Goal: Task Accomplishment & Management: Complete application form

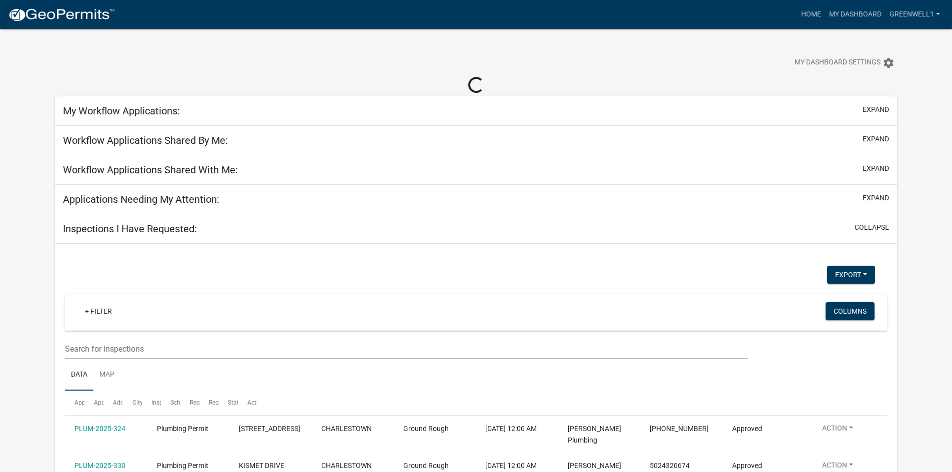
select select "3: 100"
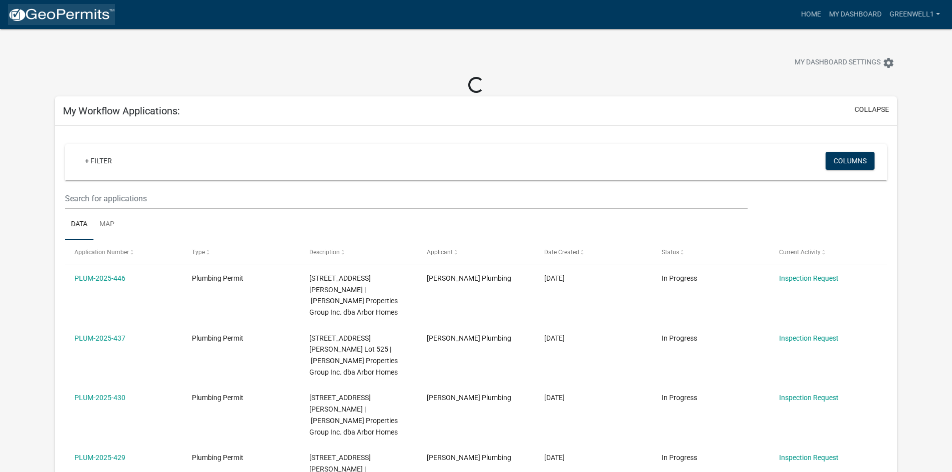
click at [18, 13] on img at bounding box center [61, 14] width 107 height 15
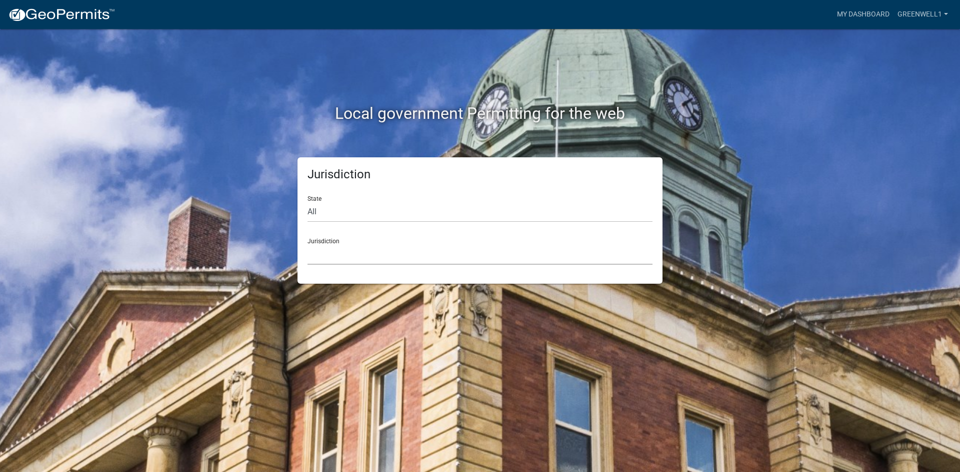
click at [348, 254] on select "[GEOGRAPHIC_DATA], [US_STATE] [GEOGRAPHIC_DATA], [US_STATE][PERSON_NAME][GEOGRA…" at bounding box center [479, 254] width 345 height 20
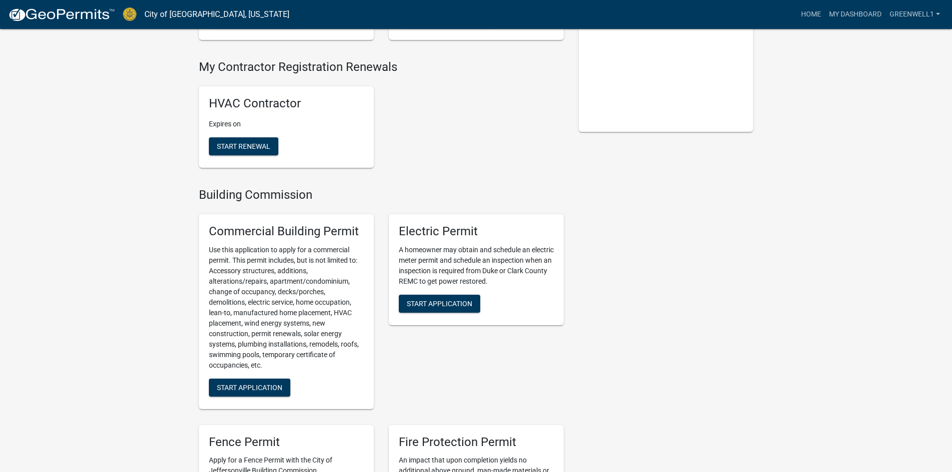
scroll to position [400, 0]
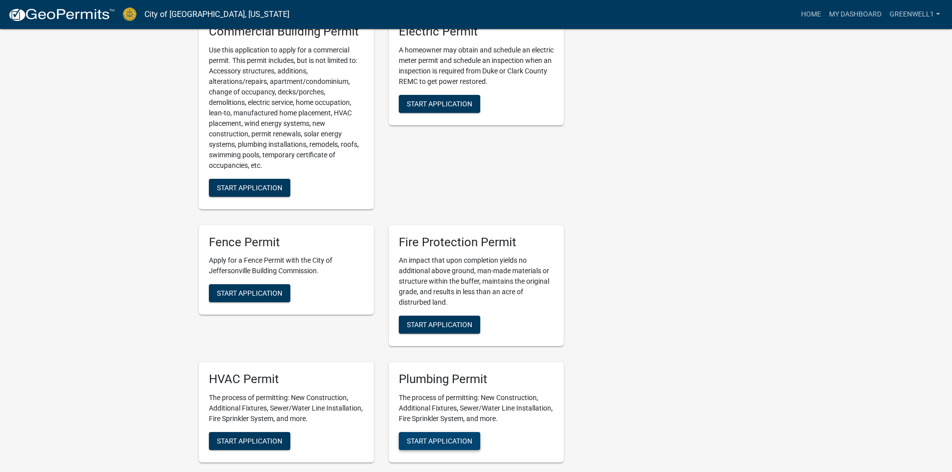
click at [412, 437] on span "Start Application" at bounding box center [439, 441] width 65 height 8
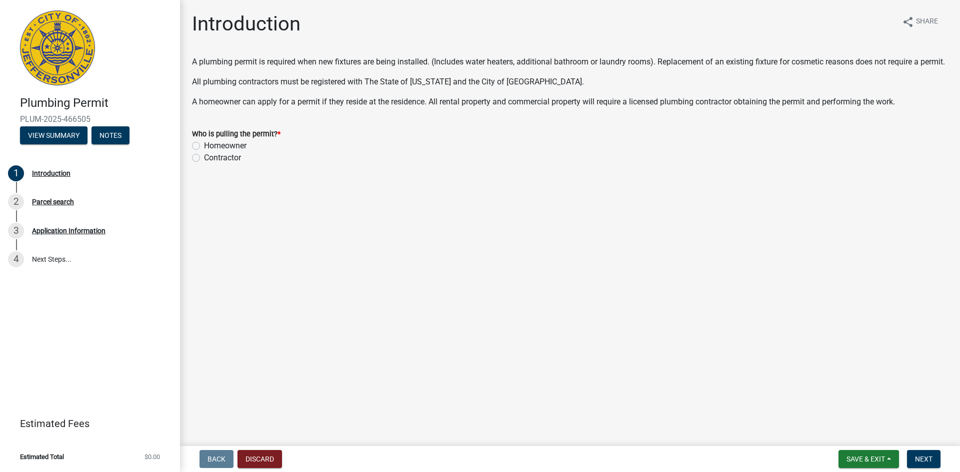
click at [222, 164] on label "Contractor" at bounding box center [222, 158] width 37 height 12
click at [210, 158] on input "Contractor" at bounding box center [207, 155] width 6 height 6
radio input "true"
click at [929, 459] on span "Next" at bounding box center [923, 459] width 17 height 8
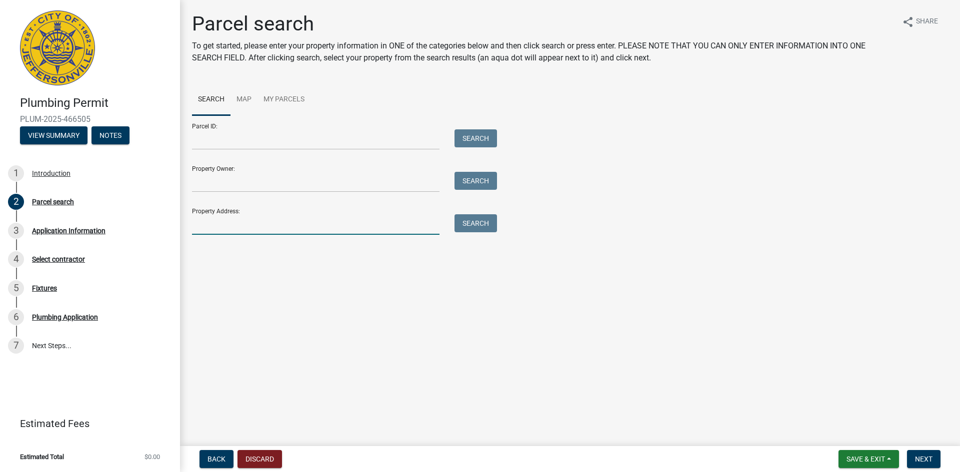
click at [229, 227] on input "Property Address:" at bounding box center [315, 224] width 247 height 20
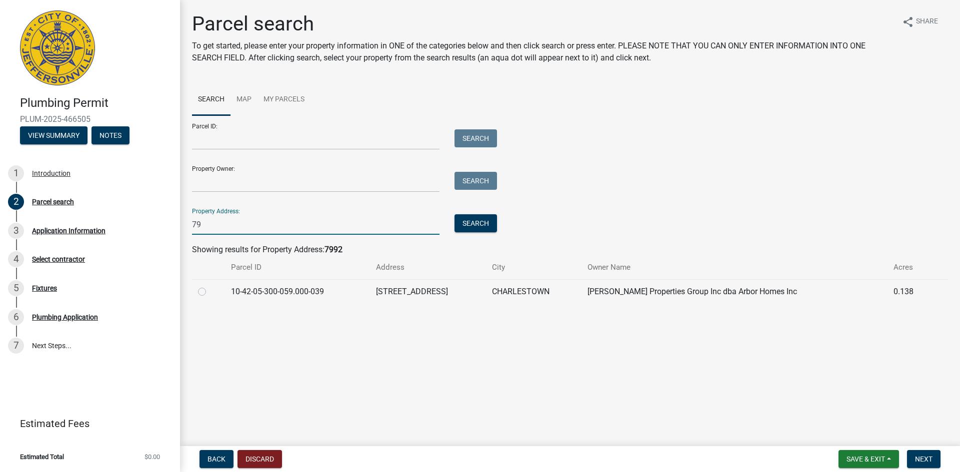
type input "7"
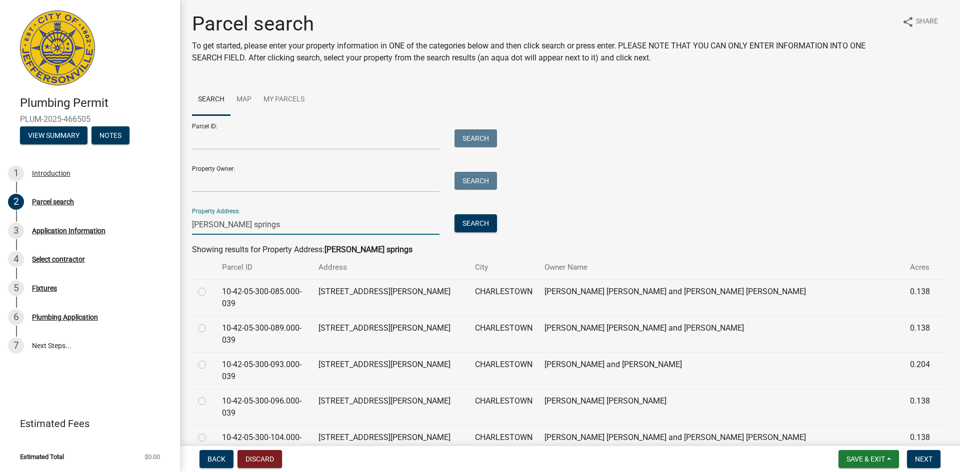
type input "[PERSON_NAME] springs"
click at [288, 176] on input "Property Owner:" at bounding box center [315, 182] width 247 height 20
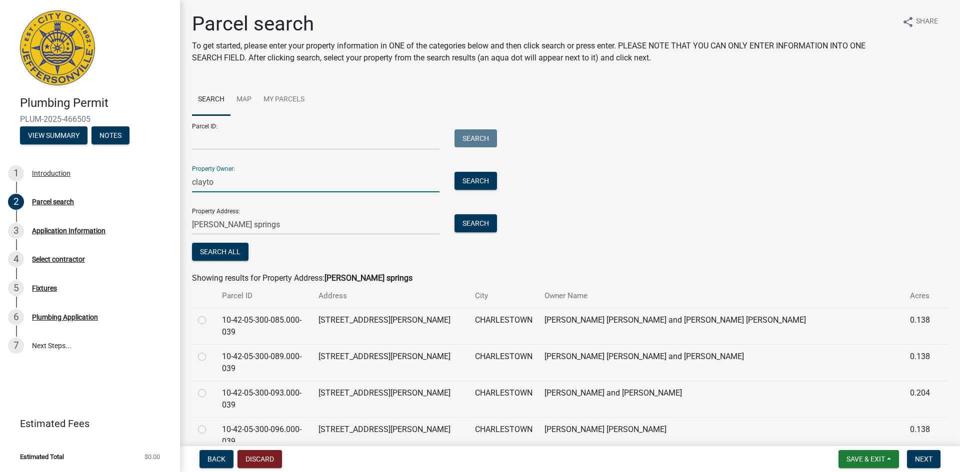
type input "[PERSON_NAME]"
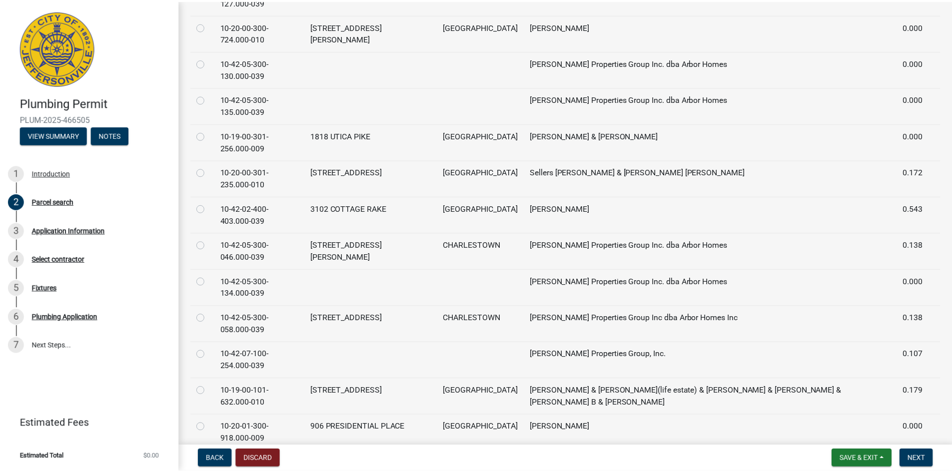
scroll to position [850, 0]
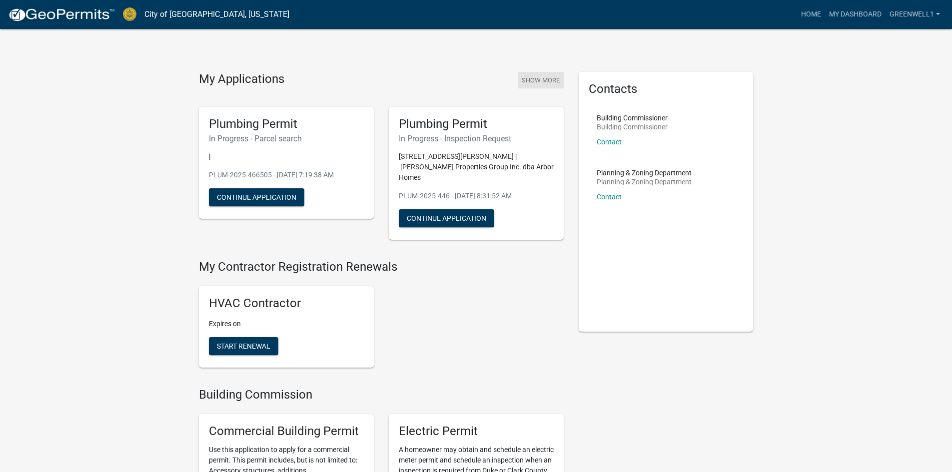
click at [551, 79] on button "Show More" at bounding box center [541, 80] width 46 height 16
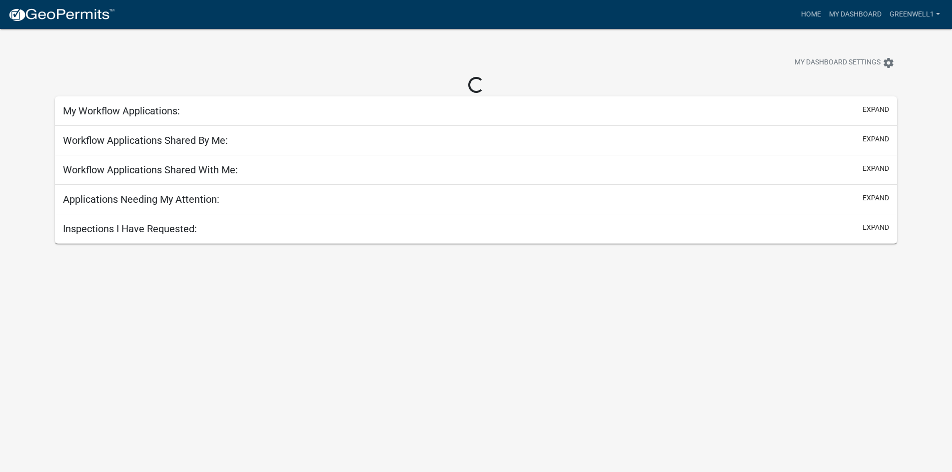
select select "3: 100"
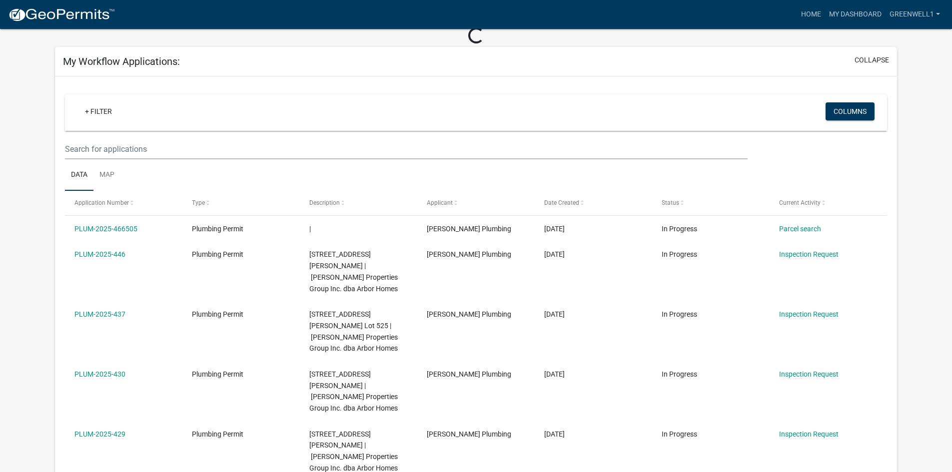
scroll to position [50, 0]
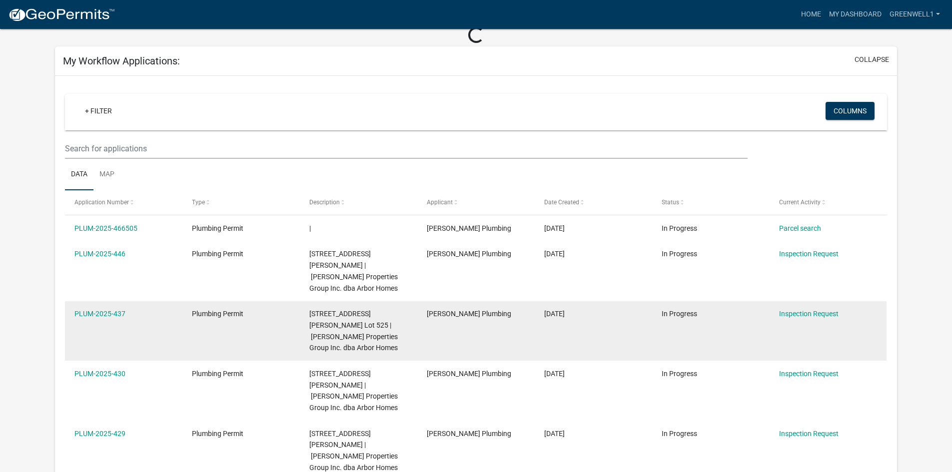
select select "3: 100"
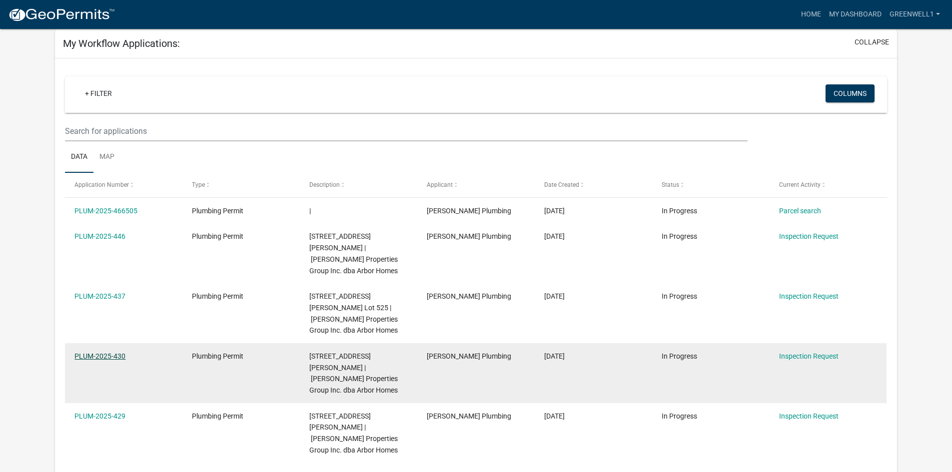
click at [108, 352] on link "PLUM-2025-430" at bounding box center [99, 356] width 51 height 8
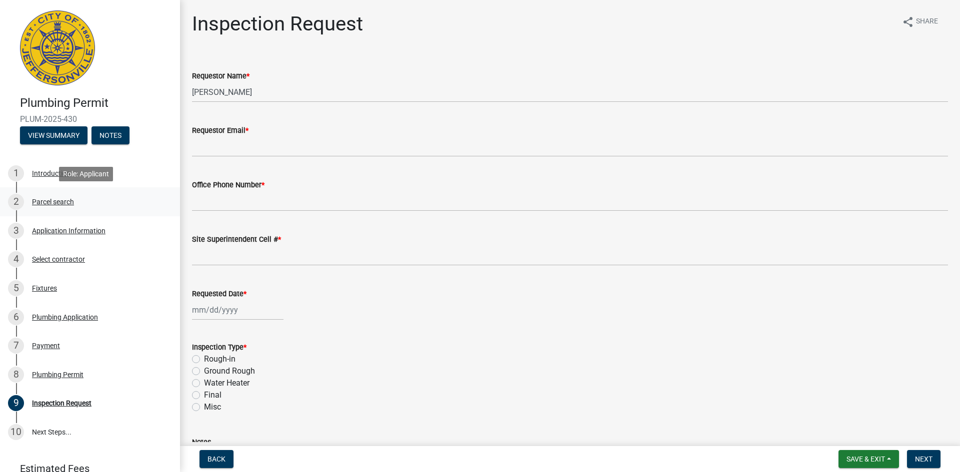
click at [56, 204] on div "Parcel search" at bounding box center [53, 201] width 42 height 7
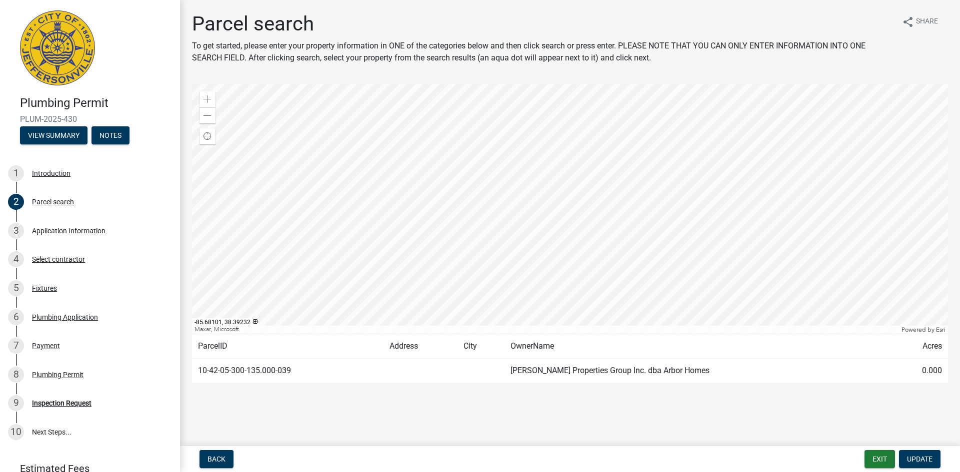
click at [666, 186] on div at bounding box center [570, 209] width 756 height 250
click at [203, 121] on div "Zoom out" at bounding box center [207, 115] width 16 height 16
click at [542, 170] on div at bounding box center [570, 209] width 756 height 250
click at [207, 118] on span at bounding box center [207, 116] width 8 height 8
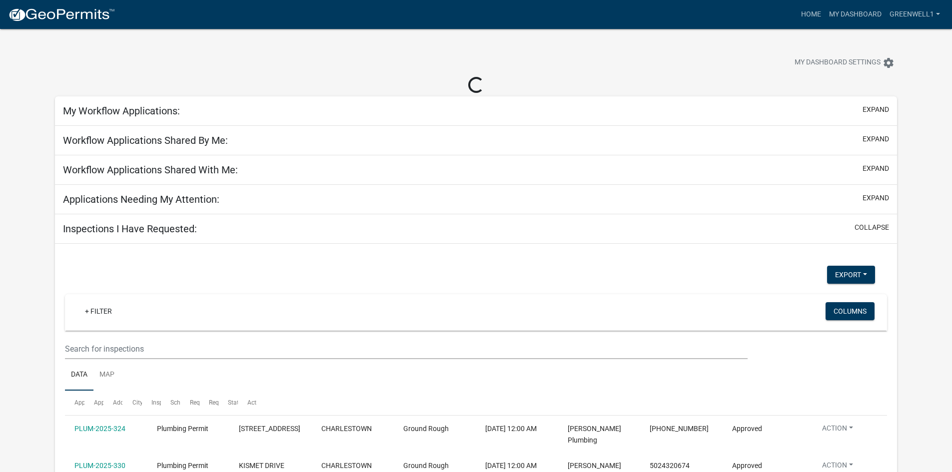
select select "3: 100"
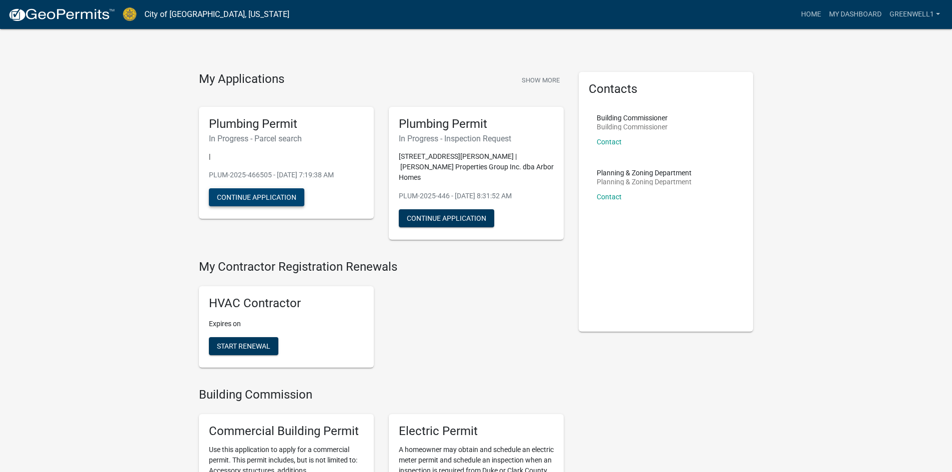
click at [232, 194] on button "Continue Application" at bounding box center [256, 197] width 95 height 18
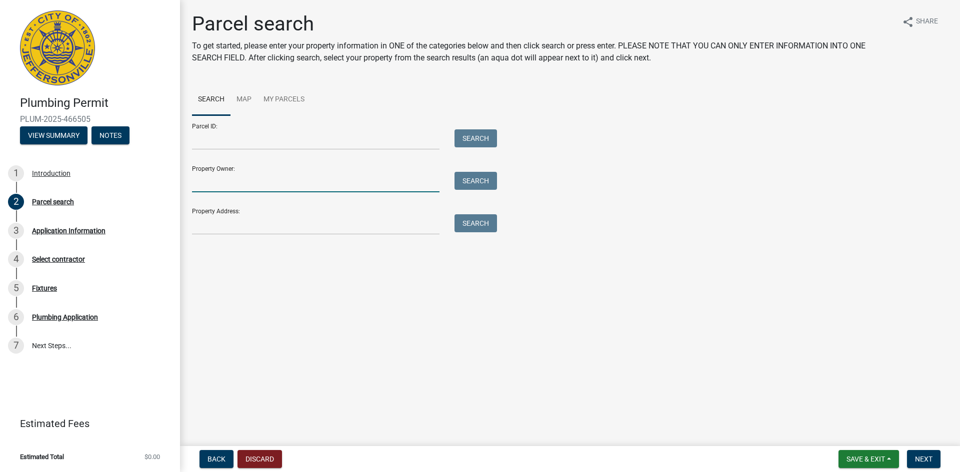
click at [252, 184] on input "Property Owner:" at bounding box center [315, 182] width 247 height 20
type input "[PERSON_NAME]"
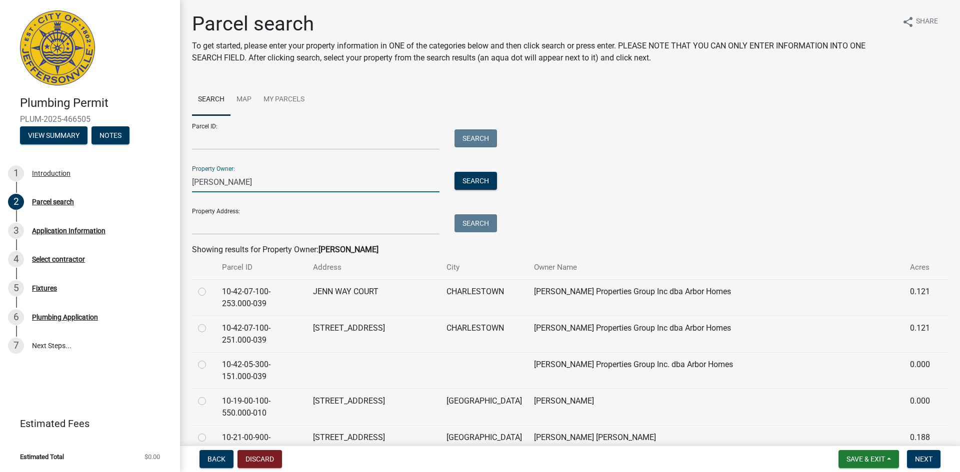
click at [252, 184] on input "[PERSON_NAME]" at bounding box center [315, 182] width 247 height 20
click at [231, 224] on input "Property Address:" at bounding box center [315, 224] width 247 height 20
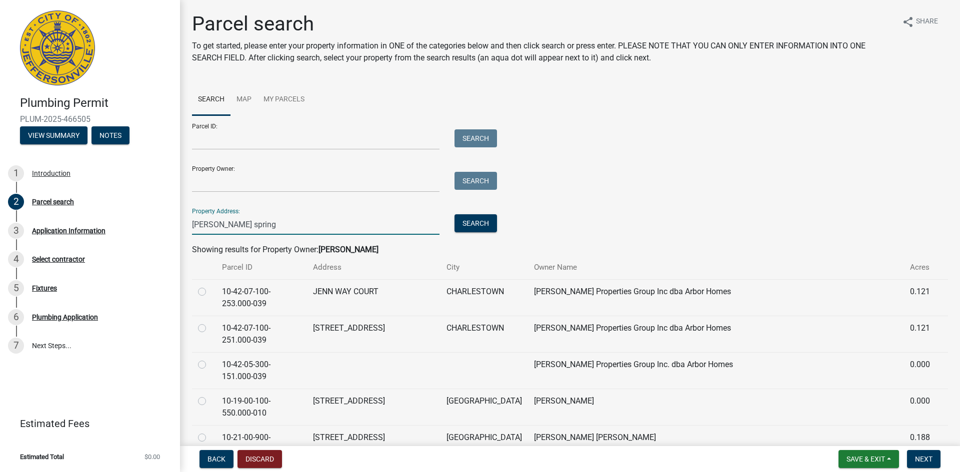
type input "[PERSON_NAME] springs"
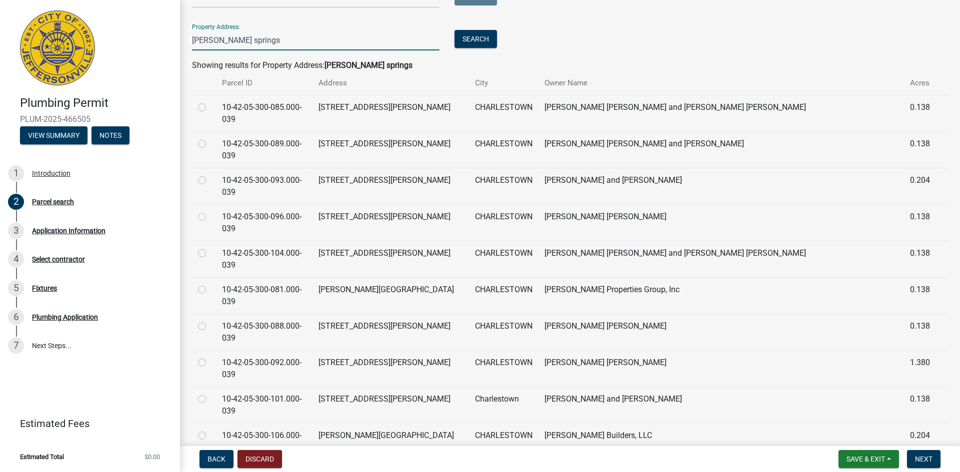
scroll to position [200, 0]
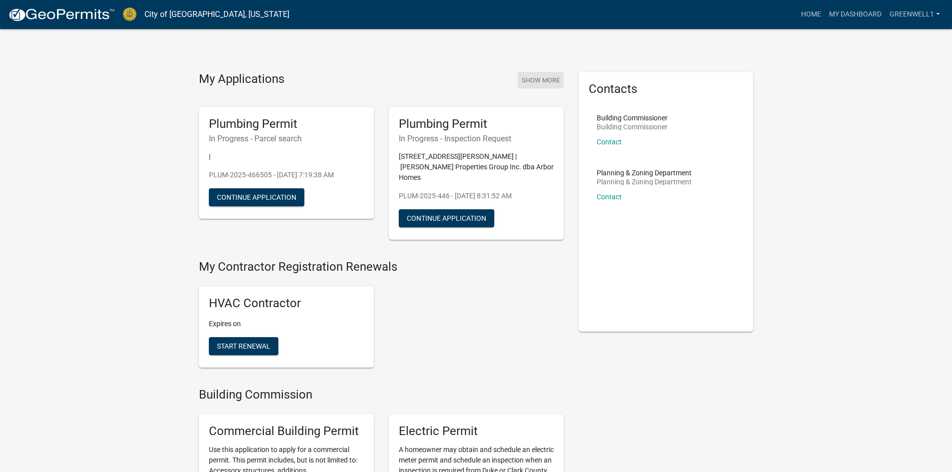
click at [526, 76] on button "Show More" at bounding box center [541, 80] width 46 height 16
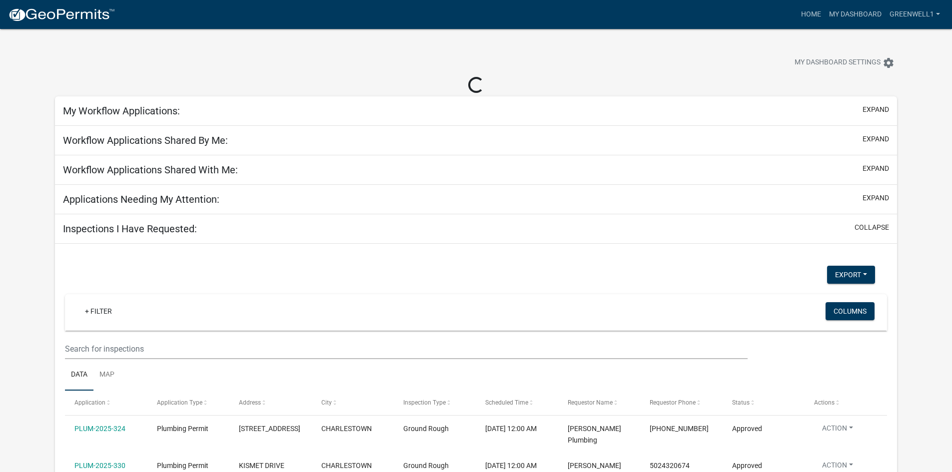
select select "3: 100"
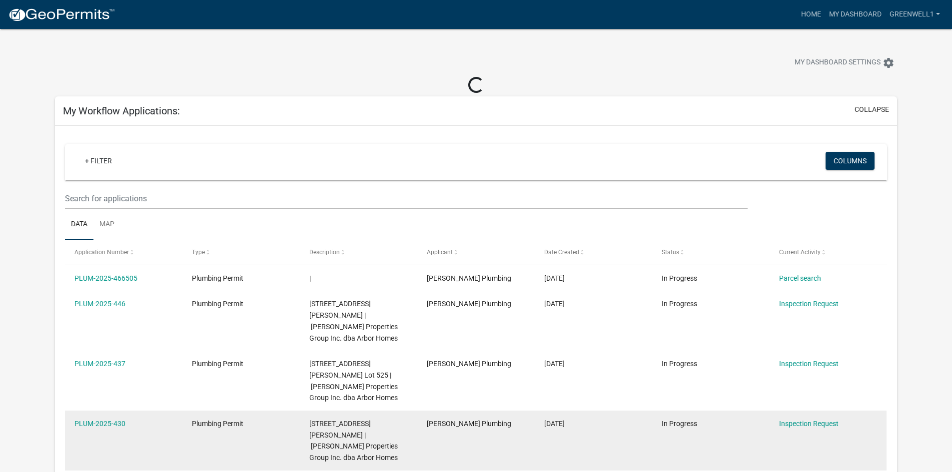
click at [375, 420] on span "[STREET_ADDRESS][PERSON_NAME] | [PERSON_NAME] Properties Group Inc. dba Arbor H…" at bounding box center [353, 441] width 88 height 42
click at [103, 420] on link "PLUM-2025-430" at bounding box center [99, 424] width 51 height 8
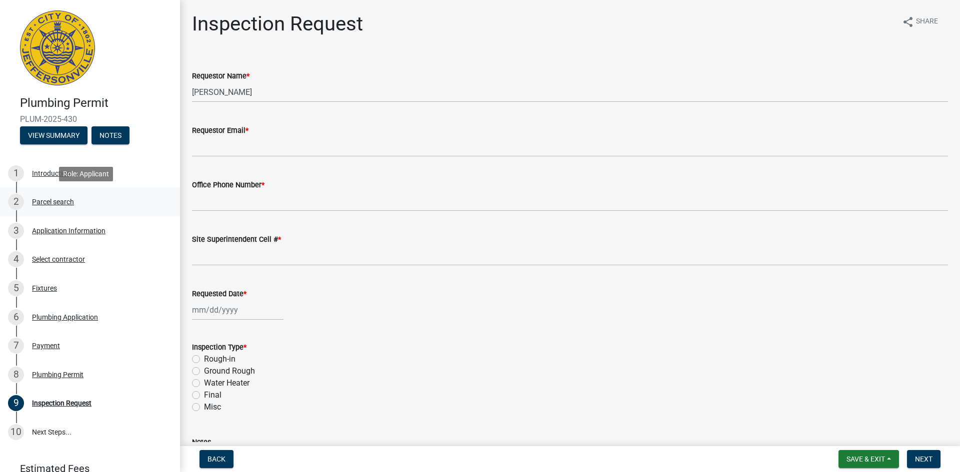
click at [44, 202] on div "Parcel search" at bounding box center [53, 201] width 42 height 7
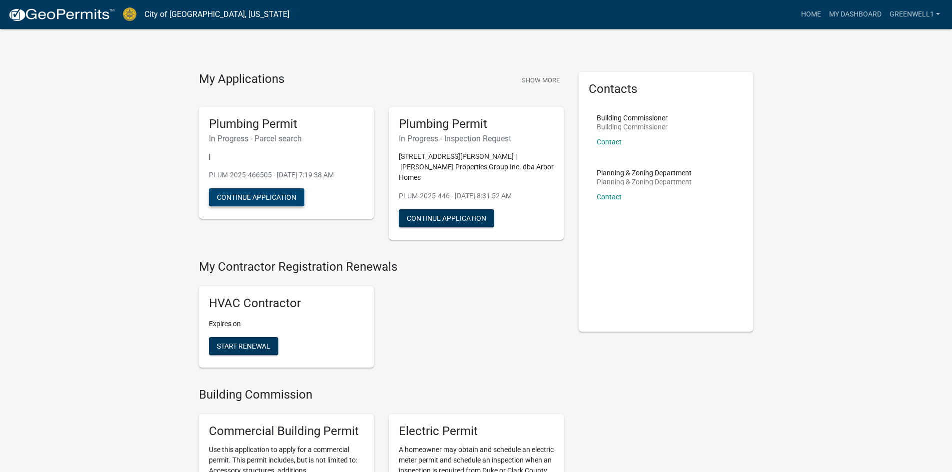
click at [247, 188] on button "Continue Application" at bounding box center [256, 197] width 95 height 18
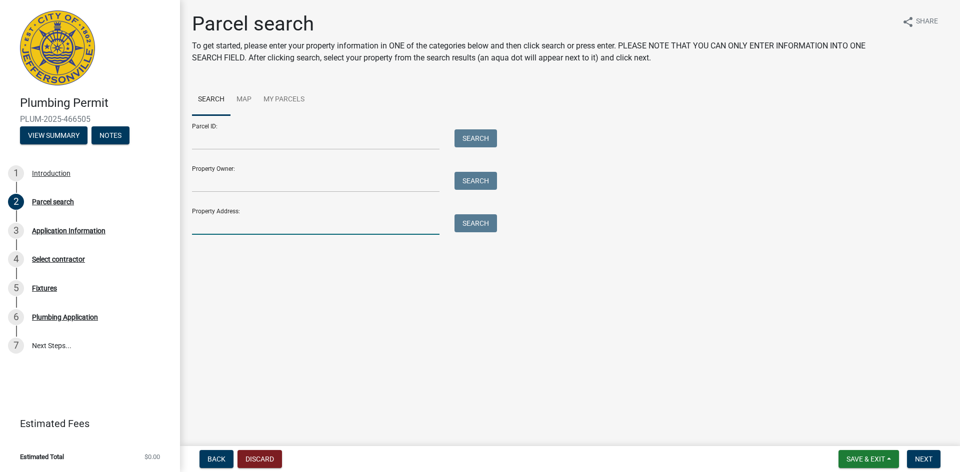
click at [284, 217] on input "Property Address:" at bounding box center [315, 224] width 247 height 20
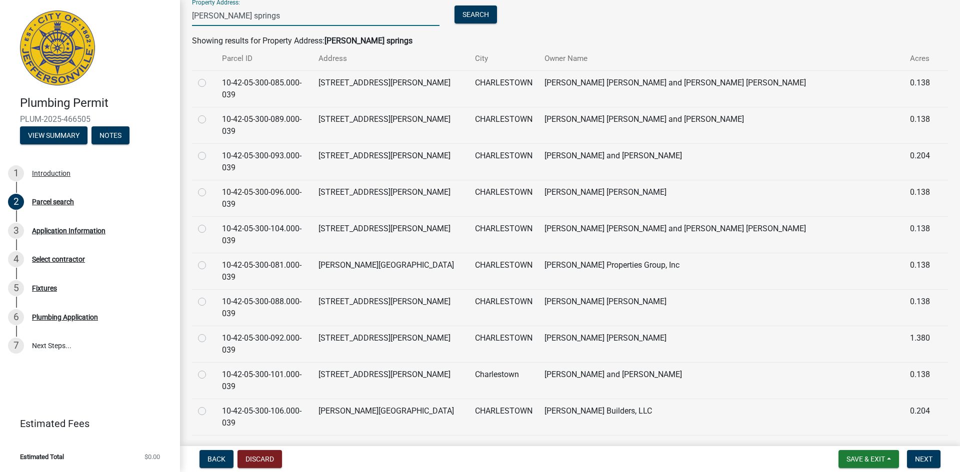
scroll to position [137, 0]
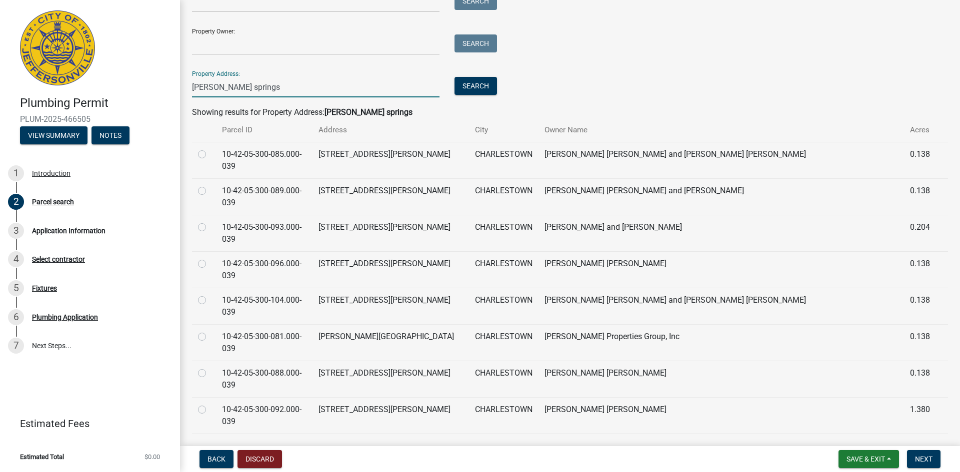
type input "[PERSON_NAME] springs"
